Goal: Task Accomplishment & Management: Use online tool/utility

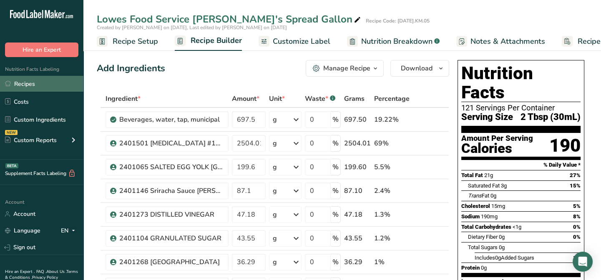
click at [24, 85] on link "Recipes" at bounding box center [41, 84] width 83 height 16
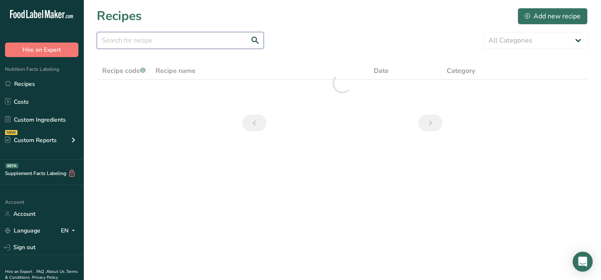
click at [131, 44] on input "text" at bounding box center [180, 40] width 167 height 17
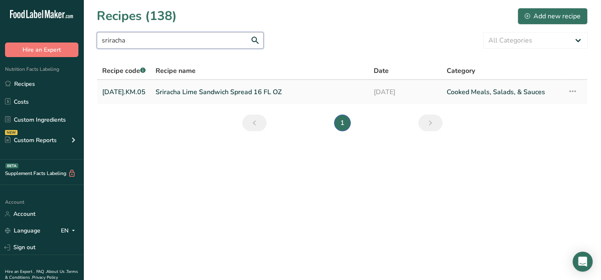
type input "sriracha"
click at [150, 91] on td "[DATE].KM.05" at bounding box center [123, 92] width 53 height 24
click at [163, 91] on link "Sriracha Lime Sandwich Spread 16 FL OZ" at bounding box center [259, 92] width 208 height 18
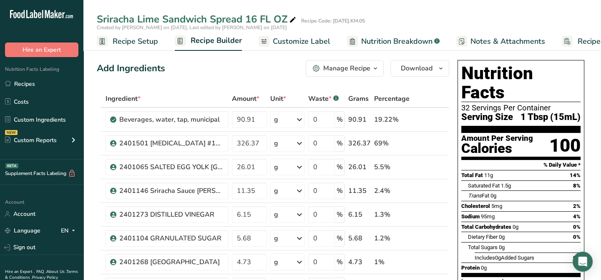
click at [131, 37] on span "Recipe Setup" at bounding box center [135, 41] width 45 height 11
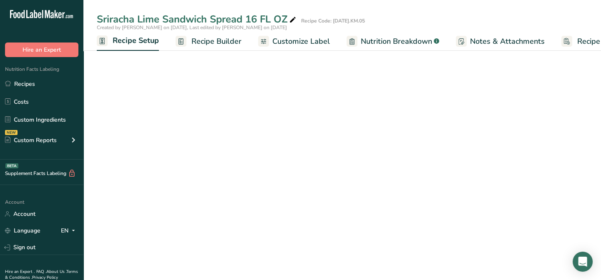
scroll to position [0, 3]
select select "22"
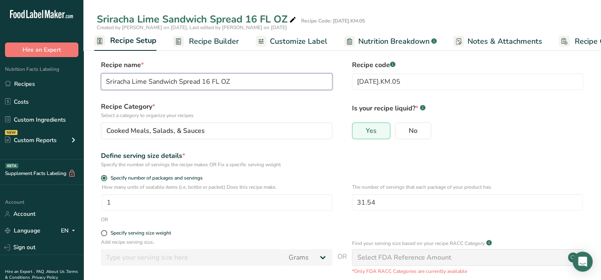
click at [208, 80] on input "Sriracha Lime Sandwich Spread 16 FL OZ" at bounding box center [216, 81] width 231 height 17
type input "Sriracha Lime Sandwich Spread 16.50 FL OZ"
drag, startPoint x: 380, startPoint y: 204, endPoint x: 348, endPoint y: 204, distance: 31.7
click at [348, 204] on div "How many units of sealable items (i.e. bottle or packet) Does this recipe make.…" at bounding box center [342, 199] width 491 height 33
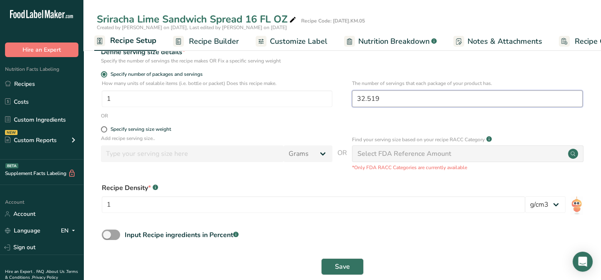
scroll to position [118, 0]
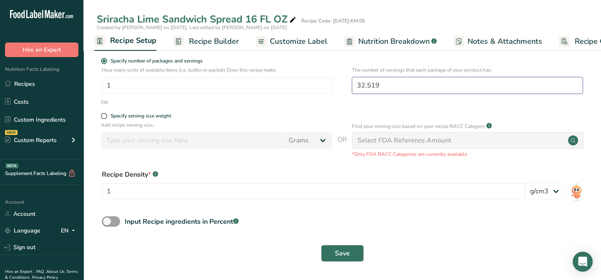
type input "32.519"
click at [331, 258] on button "Save" at bounding box center [342, 253] width 43 height 17
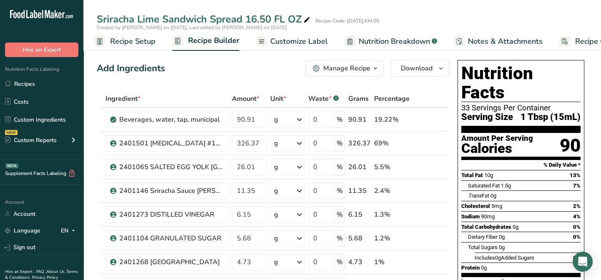
click at [282, 42] on span "Customize Label" at bounding box center [299, 41] width 58 height 11
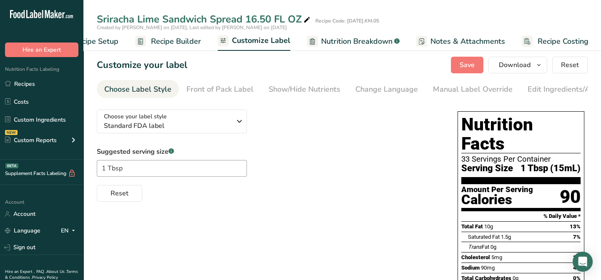
scroll to position [0, 40]
click at [102, 39] on span "Recipe Setup" at bounding box center [94, 41] width 45 height 11
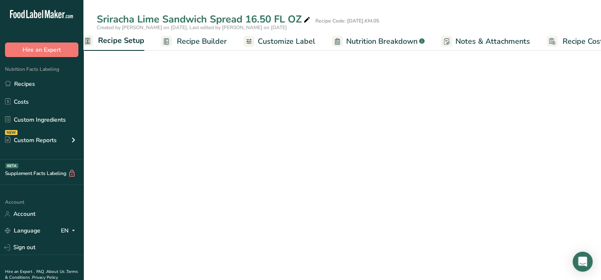
select select "22"
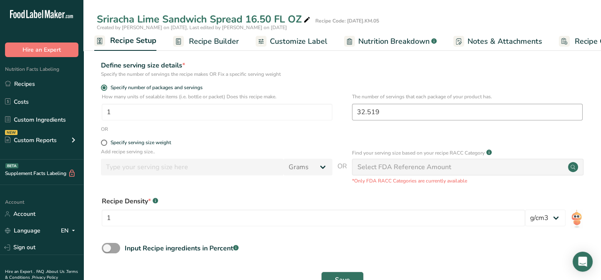
scroll to position [113, 0]
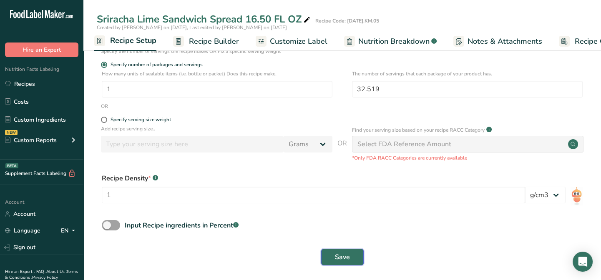
click at [346, 257] on span "Save" at bounding box center [342, 257] width 15 height 10
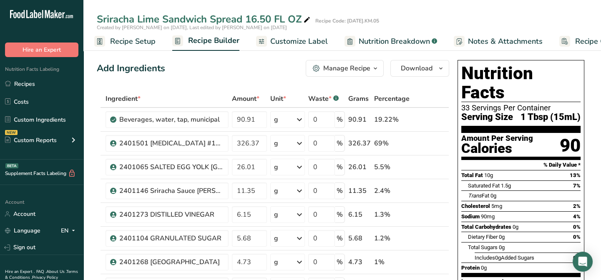
click at [130, 41] on span "Recipe Setup" at bounding box center [132, 41] width 45 height 11
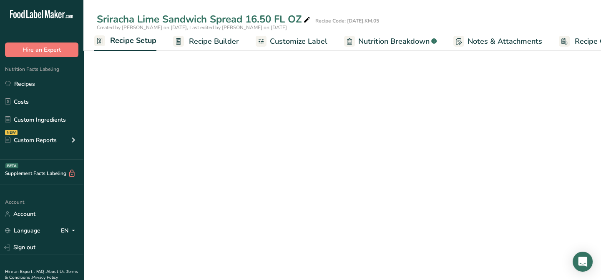
select select "22"
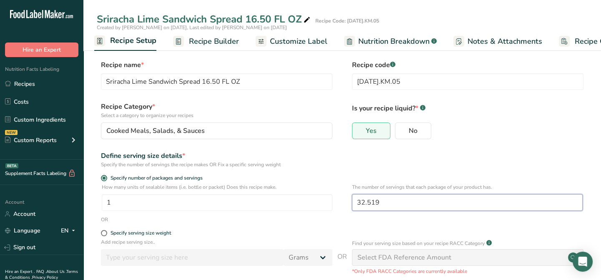
drag, startPoint x: 379, startPoint y: 203, endPoint x: 366, endPoint y: 207, distance: 13.2
click at [366, 207] on input "32.519" at bounding box center [467, 202] width 231 height 17
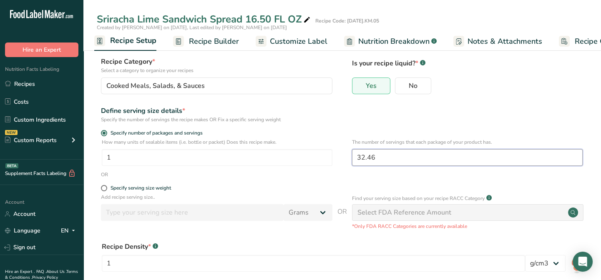
scroll to position [118, 0]
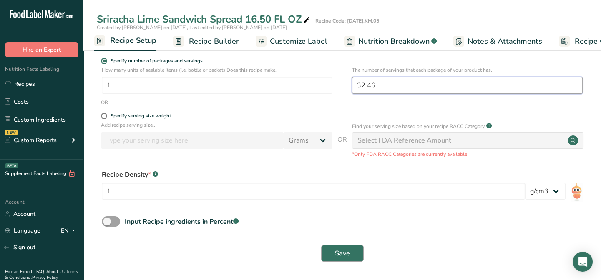
type input "32.46"
click at [344, 250] on span "Save" at bounding box center [342, 253] width 15 height 10
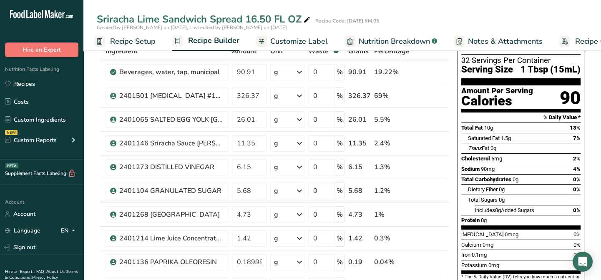
scroll to position [38, 0]
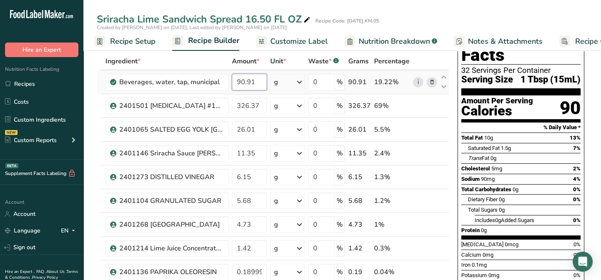
click at [256, 83] on input "90.91" at bounding box center [249, 82] width 35 height 17
drag, startPoint x: 253, startPoint y: 82, endPoint x: 236, endPoint y: 83, distance: 16.8
click at [236, 83] on input "90.91" at bounding box center [249, 82] width 35 height 17
drag, startPoint x: 261, startPoint y: 85, endPoint x: 261, endPoint y: 90, distance: 5.9
click at [261, 85] on input "93.79" at bounding box center [249, 82] width 35 height 17
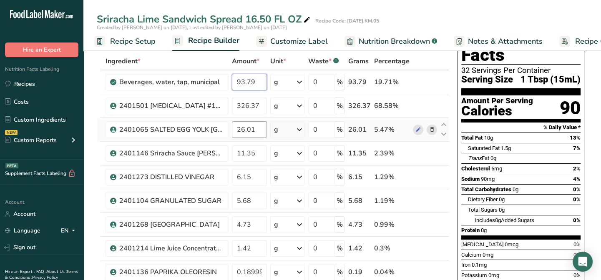
type input "93.79"
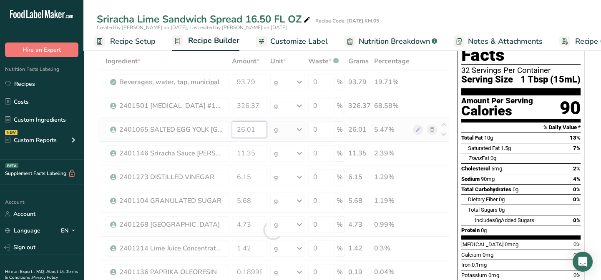
click at [250, 125] on div "Ingredient * Amount * Unit * Waste * .a-a{fill:#347362;}.b-a{fill:#fff;} Grams …" at bounding box center [273, 230] width 352 height 355
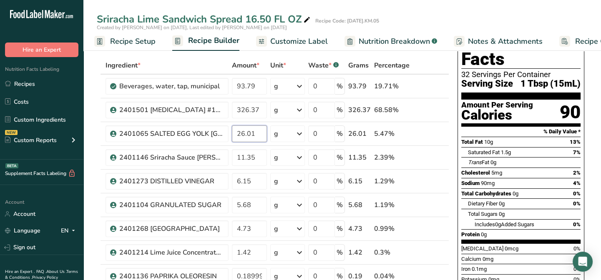
scroll to position [0, 0]
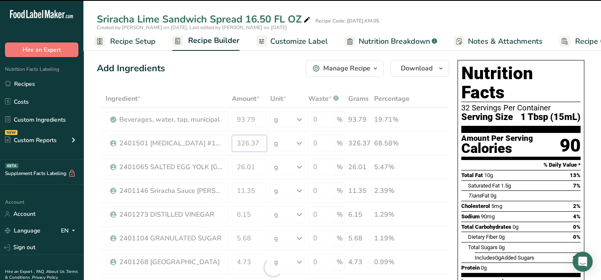
drag, startPoint x: 258, startPoint y: 143, endPoint x: 235, endPoint y: 142, distance: 23.0
click at [235, 142] on div "Ingredient * Amount * Unit * Waste * .a-a{fill:#347362;}.b-a{fill:#fff;} Grams …" at bounding box center [273, 267] width 352 height 355
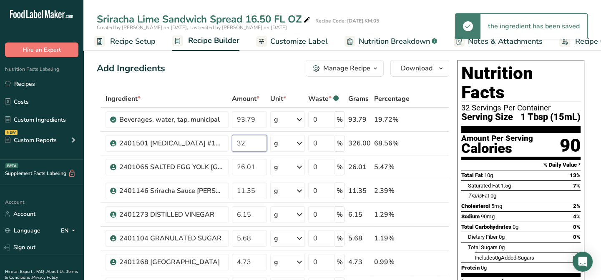
type input "3"
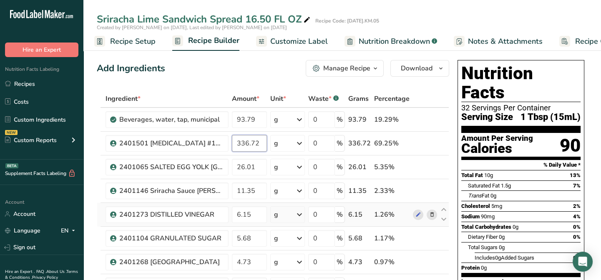
type input "336.72"
click at [251, 203] on div "Ingredient * Amount * Unit * Waste * .a-a{fill:#347362;}.b-a{fill:#fff;} Grams …" at bounding box center [273, 267] width 352 height 355
drag, startPoint x: 252, startPoint y: 166, endPoint x: 247, endPoint y: 166, distance: 5.0
click at [247, 166] on input "26.01" at bounding box center [249, 167] width 35 height 17
type input "26.84"
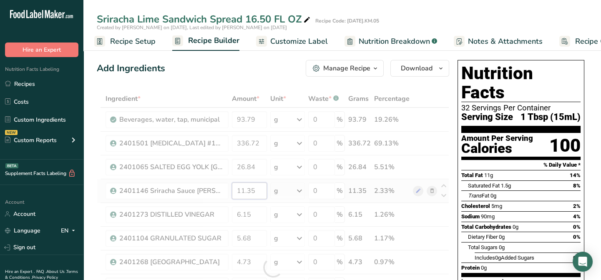
click at [259, 192] on div "Ingredient * Amount * Unit * Waste * .a-a{fill:#347362;}.b-a{fill:#fff;} Grams …" at bounding box center [273, 267] width 352 height 355
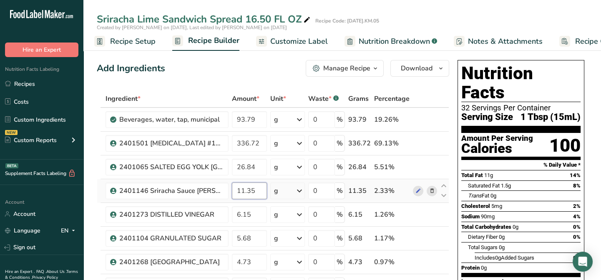
drag, startPoint x: 258, startPoint y: 190, endPoint x: 247, endPoint y: 193, distance: 11.5
click at [247, 193] on input "11.35" at bounding box center [249, 191] width 35 height 17
type input "11.71"
click at [250, 216] on div "Ingredient * Amount * Unit * Waste * .a-a{fill:#347362;}.b-a{fill:#fff;} Grams …" at bounding box center [273, 267] width 352 height 355
drag, startPoint x: 250, startPoint y: 215, endPoint x: 243, endPoint y: 218, distance: 7.5
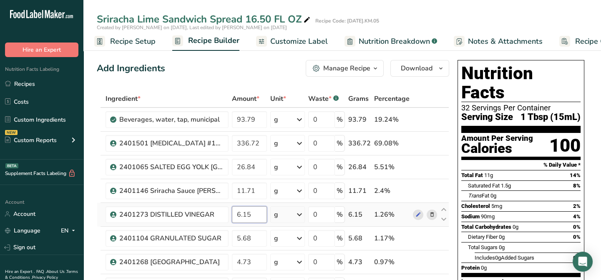
click at [243, 218] on input "6.15" at bounding box center [249, 214] width 35 height 17
type input "6.34"
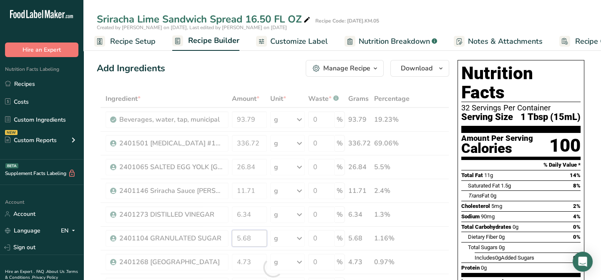
click at [255, 243] on div "Ingredient * Amount * Unit * Waste * .a-a{fill:#347362;}.b-a{fill:#fff;} Grams …" at bounding box center [273, 267] width 352 height 355
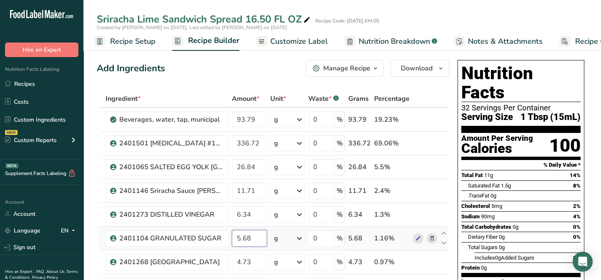
drag, startPoint x: 250, startPoint y: 237, endPoint x: 243, endPoint y: 239, distance: 7.8
click at [243, 239] on input "5.68" at bounding box center [249, 238] width 35 height 17
type input "5.85"
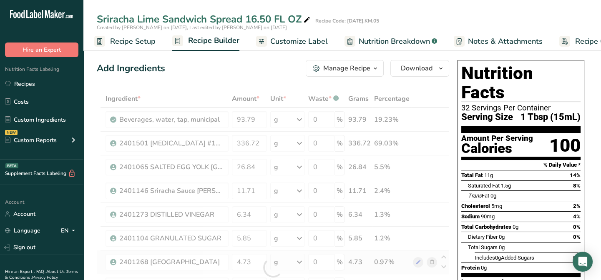
click at [268, 259] on div "Ingredient * Amount * Unit * Waste * .a-a{fill:#347362;}.b-a{fill:#fff;} Grams …" at bounding box center [273, 267] width 352 height 355
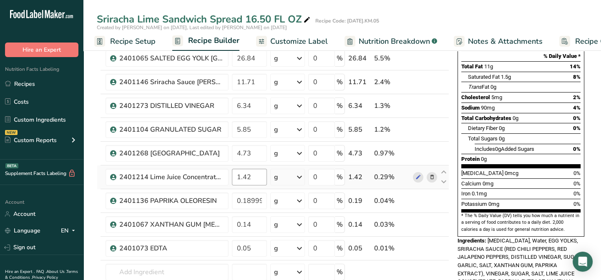
scroll to position [113, 0]
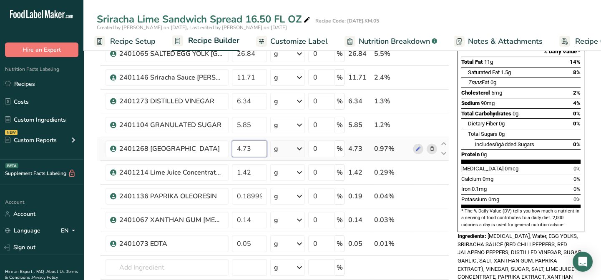
drag, startPoint x: 252, startPoint y: 147, endPoint x: 242, endPoint y: 146, distance: 10.0
click at [242, 146] on input "4.73" at bounding box center [249, 148] width 35 height 17
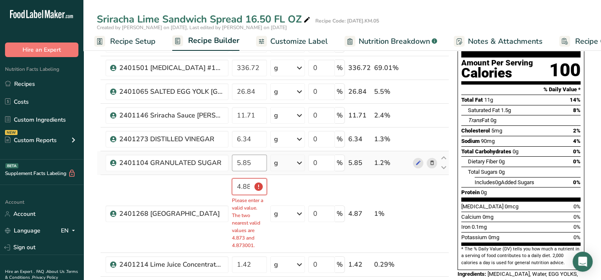
scroll to position [0, 0]
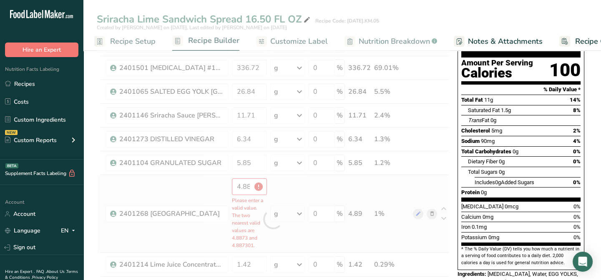
click at [329, 178] on div "Ingredient * Amount * Unit * Waste * .a-a{fill:#347362;}.b-a{fill:#fff;} Grams …" at bounding box center [273, 219] width 352 height 409
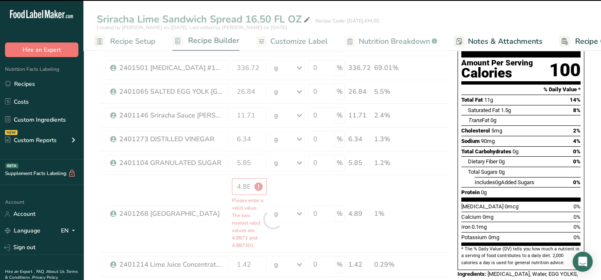
type input "4.8873"
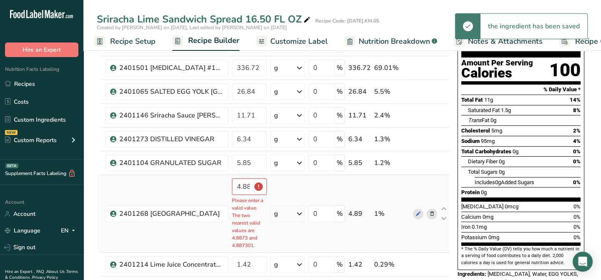
click at [225, 228] on td "2401268 [GEOGRAPHIC_DATA]" at bounding box center [167, 214] width 126 height 78
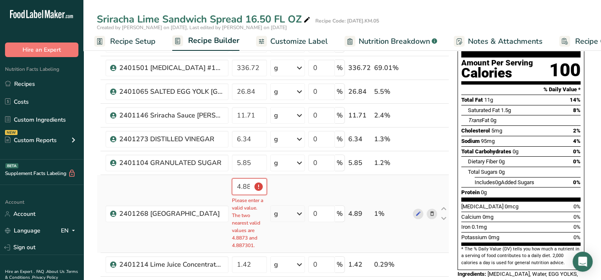
scroll to position [0, 8]
drag, startPoint x: 234, startPoint y: 183, endPoint x: 267, endPoint y: 184, distance: 32.5
click at [267, 184] on input "4.8873" at bounding box center [249, 186] width 35 height 17
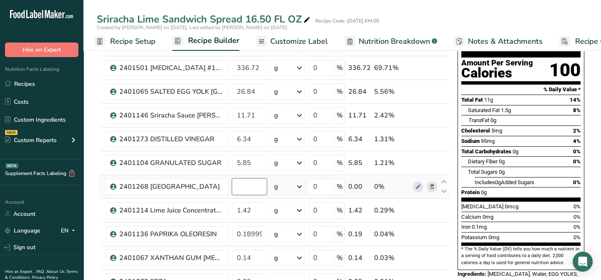
scroll to position [0, 0]
type input "4.88"
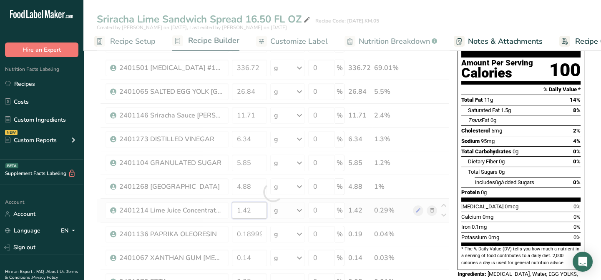
click at [262, 211] on div "Ingredient * Amount * Unit * Waste * .a-a{fill:#347362;}.b-a{fill:#fff;} Grams …" at bounding box center [273, 192] width 352 height 355
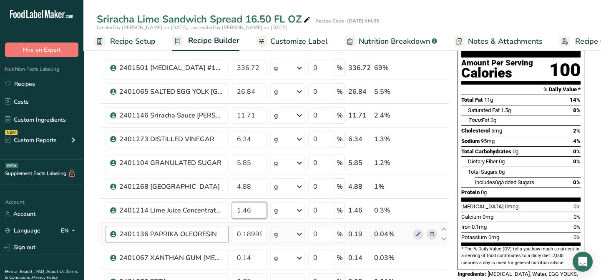
type input "1.46"
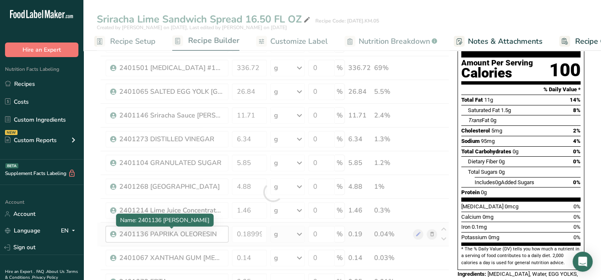
click at [145, 238] on div "Ingredient * Amount * Unit * Waste * .a-a{fill:#347362;}.b-a{fill:#fff;} Grams …" at bounding box center [273, 192] width 352 height 355
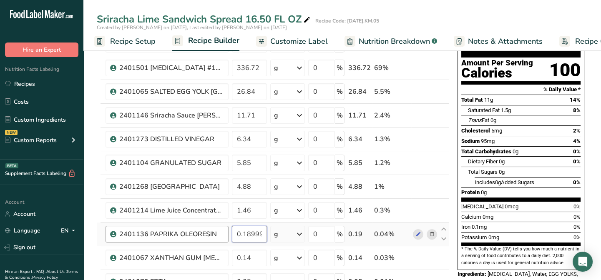
drag, startPoint x: 264, startPoint y: 232, endPoint x: 226, endPoint y: 232, distance: 37.9
click at [226, 232] on tr "2401136 PAPRIKA OLEORESIN 0.189998 g Weight Units g kg mg See more Volume Units…" at bounding box center [272, 235] width 351 height 24
type input "8"
type input "3"
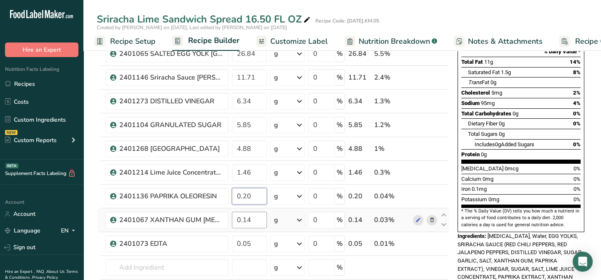
type input "0.20"
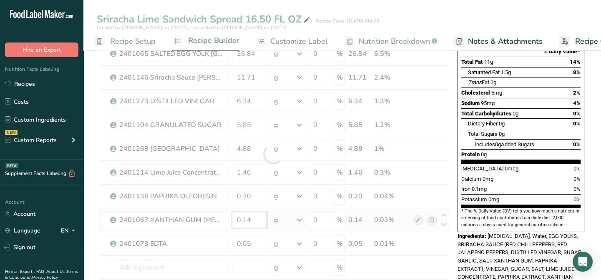
click at [254, 218] on div "Ingredient * Amount * Unit * Waste * .a-a{fill:#347362;}.b-a{fill:#fff;} Grams …" at bounding box center [273, 154] width 352 height 355
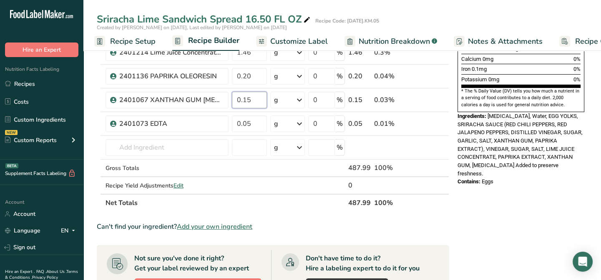
scroll to position [227, 0]
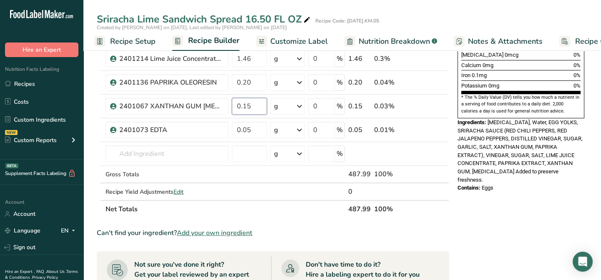
type input "0.15"
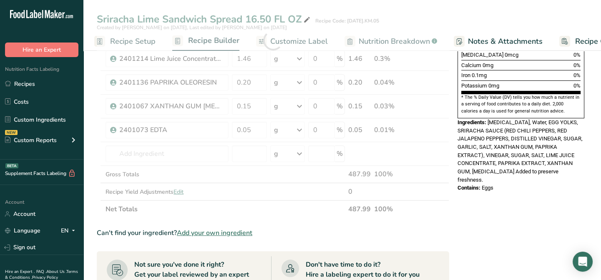
click at [300, 211] on div "Ingredient * Amount * Unit * Waste * .a-a{fill:#347362;}.b-a{fill:#fff;} Grams …" at bounding box center [273, 40] width 352 height 355
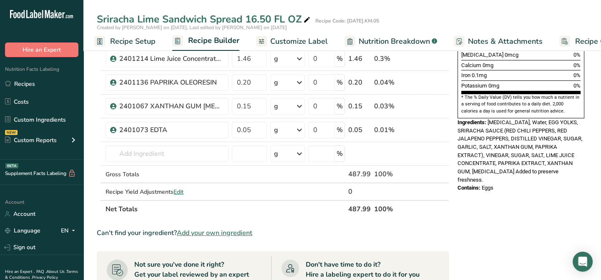
click at [397, 228] on div "Can't find your ingredient? Add your own ingredient" at bounding box center [273, 233] width 352 height 10
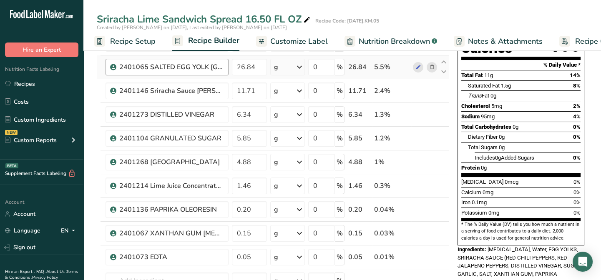
scroll to position [0, 0]
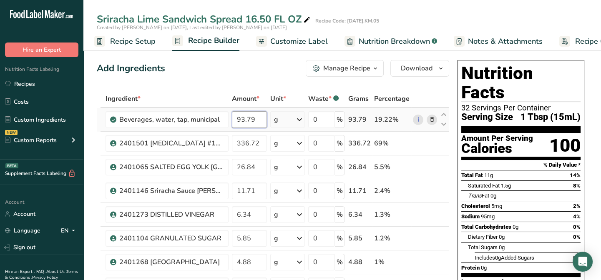
drag, startPoint x: 255, startPoint y: 118, endPoint x: 247, endPoint y: 118, distance: 7.5
click at [247, 118] on input "93.79" at bounding box center [249, 119] width 35 height 17
type input "93.80"
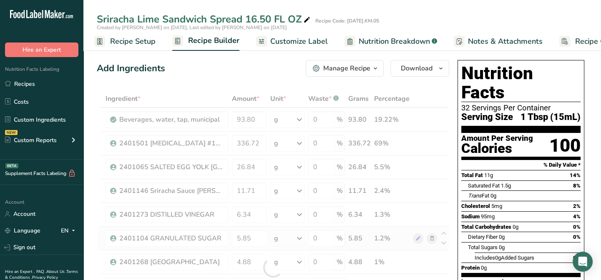
click at [383, 242] on div "Ingredient * Amount * Unit * Waste * .a-a{fill:#347362;}.b-a{fill:#fff;} Grams …" at bounding box center [273, 267] width 352 height 355
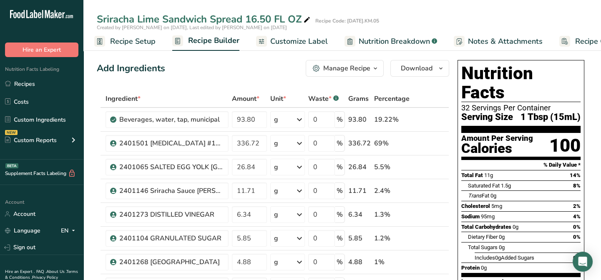
click at [287, 42] on span "Customize Label" at bounding box center [299, 41] width 58 height 11
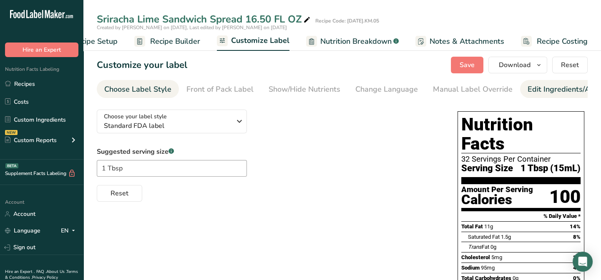
click at [557, 89] on div "Edit Ingredients/Allergens List" at bounding box center [580, 89] width 106 height 11
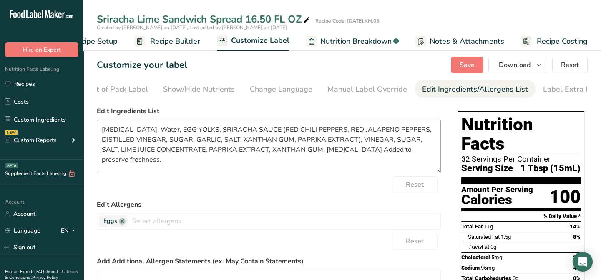
scroll to position [0, 115]
click at [168, 90] on div "Show/Hide Nutrients" at bounding box center [190, 89] width 72 height 11
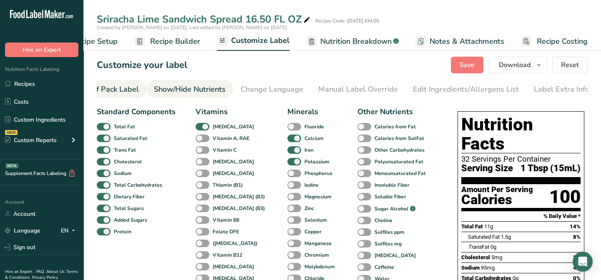
click at [125, 95] on link "Front of Pack Label" at bounding box center [105, 89] width 67 height 19
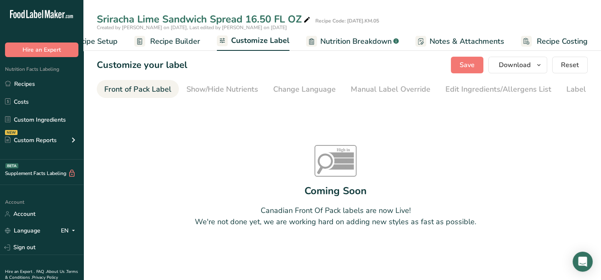
scroll to position [0, 80]
click at [90, 90] on section "Customize your label Save Download Choose what to show on your downloaded label…" at bounding box center [341, 163] width 517 height 240
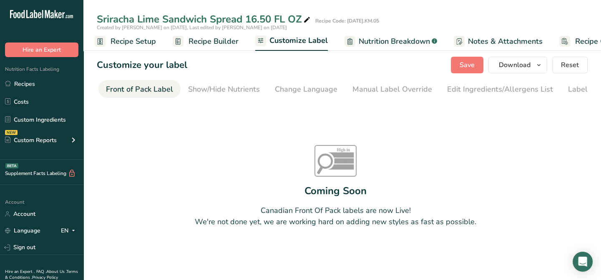
scroll to position [0, 0]
drag, startPoint x: 221, startPoint y: 88, endPoint x: 321, endPoint y: 77, distance: 100.6
click at [242, 87] on div "Show/Hide Nutrients" at bounding box center [224, 89] width 72 height 11
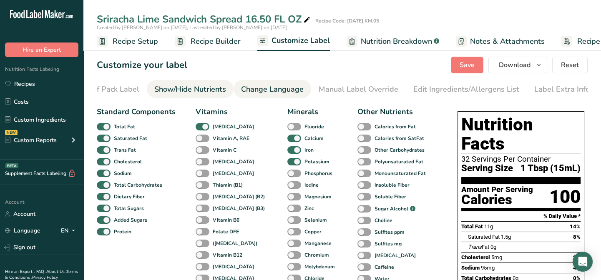
scroll to position [0, 115]
click at [263, 88] on div "Change Language" at bounding box center [272, 89] width 63 height 11
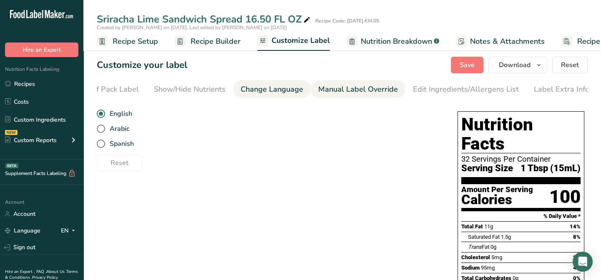
click at [323, 88] on div "Manual Label Override" at bounding box center [358, 89] width 80 height 11
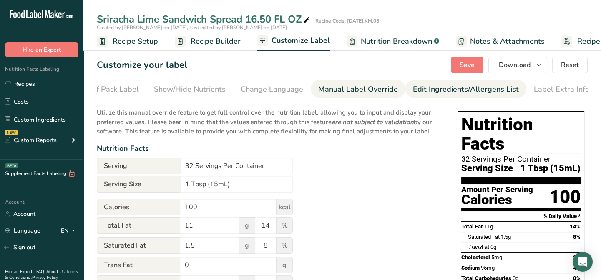
click at [430, 88] on div "Edit Ingredients/Allergens List" at bounding box center [466, 89] width 106 height 11
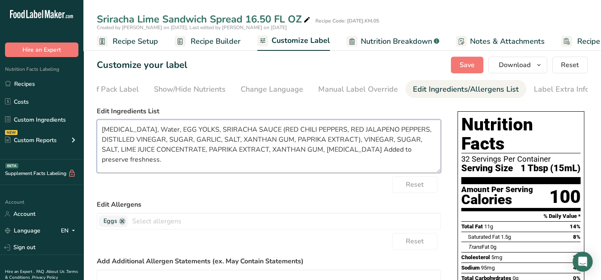
drag, startPoint x: 167, startPoint y: 130, endPoint x: 154, endPoint y: 129, distance: 13.0
click at [154, 129] on textarea "[MEDICAL_DATA], Water, EGG YOLKS, SRIRACHA SAUCE (RED CHILI PEPPERS, RED JALAPE…" at bounding box center [269, 146] width 344 height 53
click at [358, 140] on textarea "[MEDICAL_DATA], WATER, EGG YOLKS, SRIRACHA SAUCE (RED CHILI PEPPERS, RED JALAPE…" at bounding box center [269, 146] width 344 height 53
click at [350, 151] on textarea "[MEDICAL_DATA], WATER, EGG YOLKS, SRIRACHA SAUCE (RED CHILI PEPPERS, RED JALAPE…" at bounding box center [269, 146] width 344 height 53
click at [349, 151] on textarea "[MEDICAL_DATA], WATER, EGG YOLKS, SRIRACHA SAUCE (RED CHILI PEPPERS, RED JALAPE…" at bounding box center [269, 146] width 344 height 53
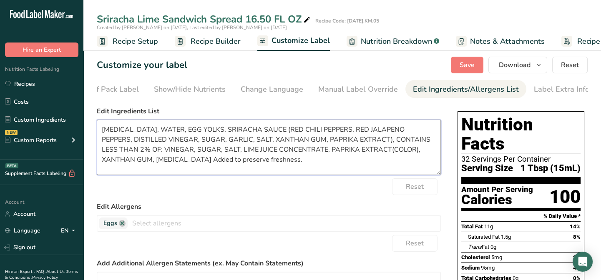
click at [437, 175] on textarea "[MEDICAL_DATA], WATER, EGG YOLKS, SRIRACHA SAUCE (RED CHILI PEPPERS, RED JALAPE…" at bounding box center [269, 147] width 344 height 55
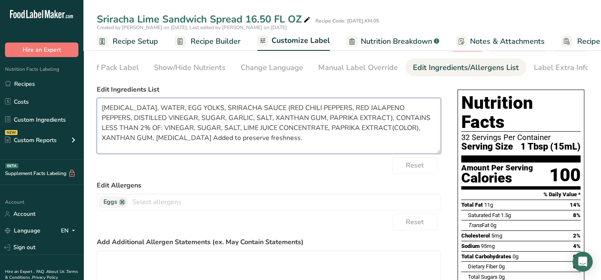
scroll to position [0, 0]
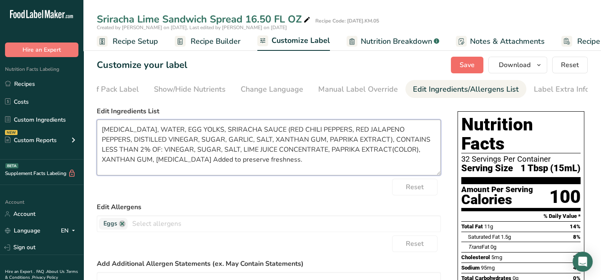
type textarea "[MEDICAL_DATA], WATER, EGG YOLKS, SRIRACHA SAUCE (RED CHILI PEPPERS, RED JALAPE…"
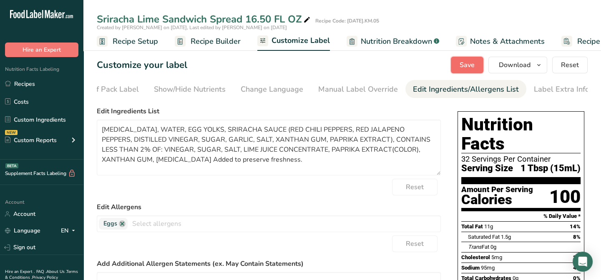
click at [461, 66] on span "Save" at bounding box center [466, 65] width 15 height 10
click at [476, 63] on button "Save" at bounding box center [467, 65] width 33 height 17
